Goal: Task Accomplishment & Management: Complete application form

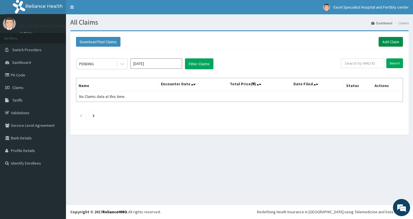
click at [389, 42] on link "Add Claim" at bounding box center [391, 42] width 24 height 10
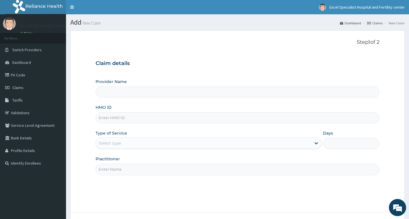
type input "Excel Specialist Hospital and Fertility Center"
click at [22, 75] on link "PA Code" at bounding box center [33, 75] width 66 height 13
